Goal: Task Accomplishment & Management: Manage account settings

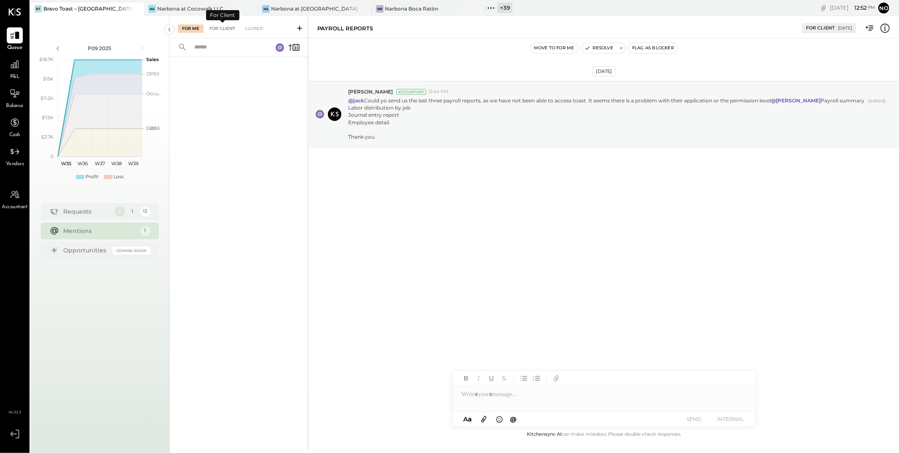
click at [224, 28] on div "For Client" at bounding box center [222, 28] width 34 height 8
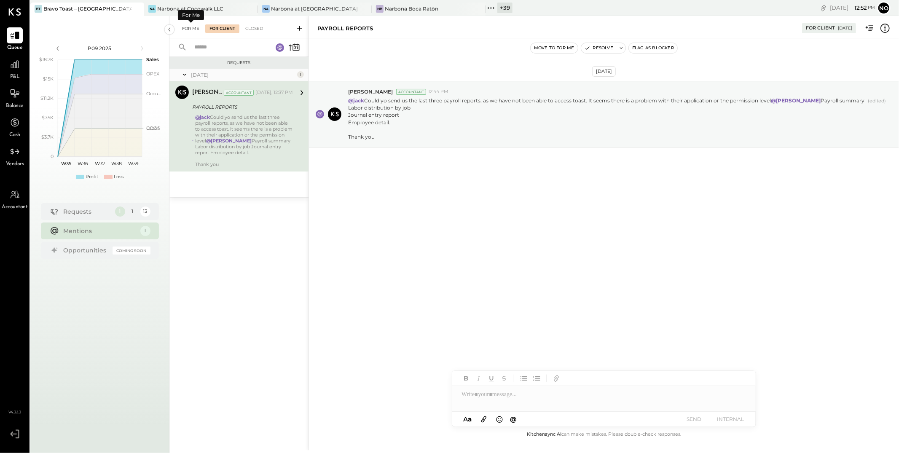
click at [191, 28] on div "For Me" at bounding box center [191, 28] width 26 height 8
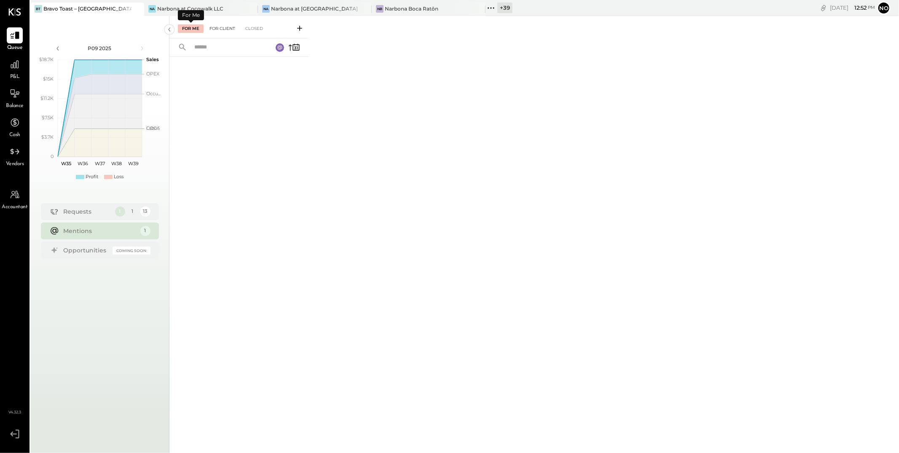
click at [221, 28] on div "For Client" at bounding box center [222, 28] width 34 height 8
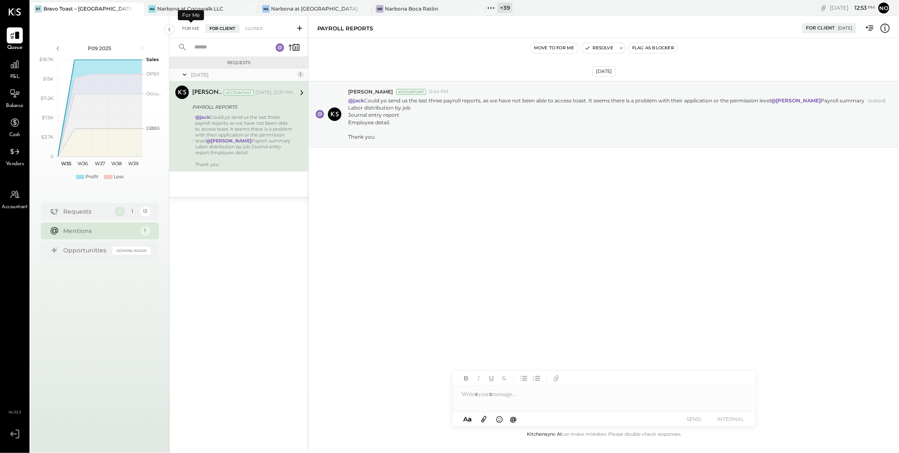
click at [190, 28] on div "For Me" at bounding box center [191, 28] width 26 height 8
